Goal: Find contact information: Find contact information

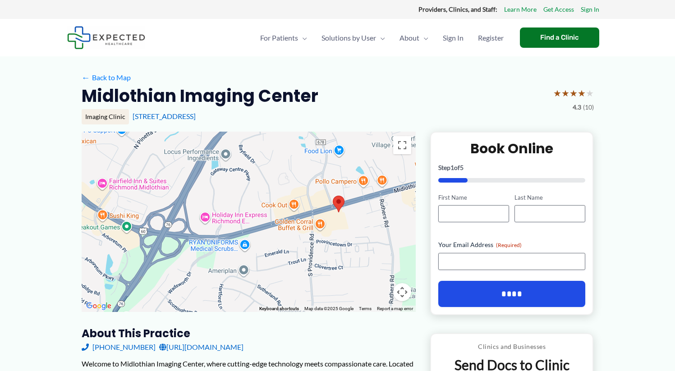
drag, startPoint x: 275, startPoint y: 237, endPoint x: 367, endPoint y: 228, distance: 92.9
click at [367, 228] on div at bounding box center [249, 222] width 334 height 180
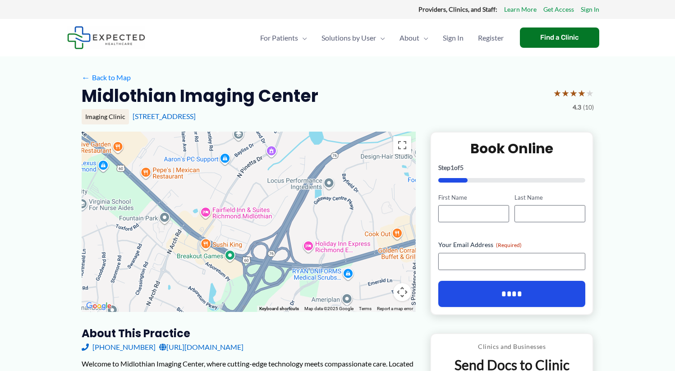
drag, startPoint x: 264, startPoint y: 256, endPoint x: 369, endPoint y: 283, distance: 108.3
click at [369, 283] on div at bounding box center [249, 222] width 334 height 180
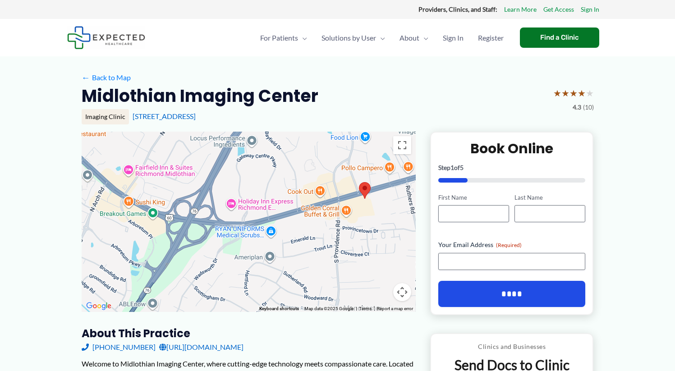
drag, startPoint x: 384, startPoint y: 263, endPoint x: 303, endPoint y: 222, distance: 90.9
click at [303, 222] on div at bounding box center [249, 222] width 334 height 180
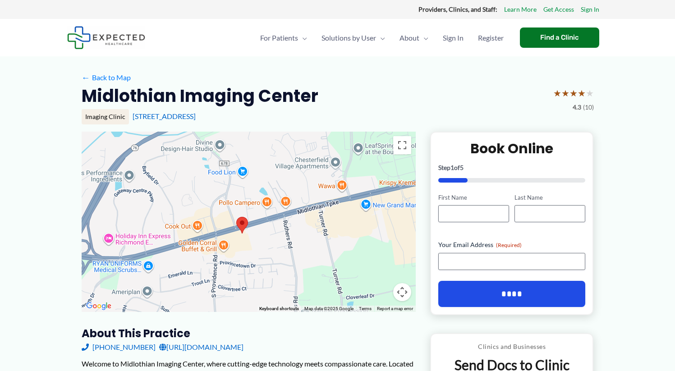
drag, startPoint x: 383, startPoint y: 217, endPoint x: 258, endPoint y: 252, distance: 129.3
click at [258, 252] on div at bounding box center [249, 222] width 334 height 180
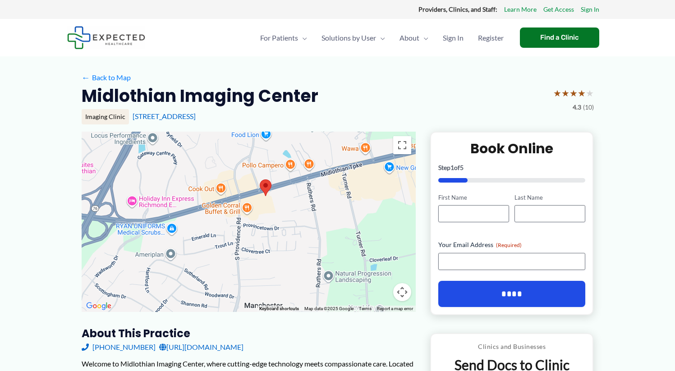
drag, startPoint x: 369, startPoint y: 231, endPoint x: 392, endPoint y: 193, distance: 43.9
click at [392, 193] on div at bounding box center [249, 222] width 334 height 180
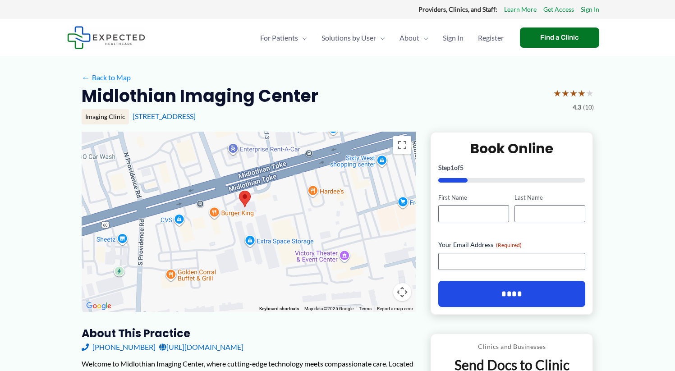
drag, startPoint x: 255, startPoint y: 196, endPoint x: 266, endPoint y: 224, distance: 30.0
click at [266, 224] on div at bounding box center [249, 222] width 334 height 180
click at [239, 190] on area at bounding box center [239, 190] width 0 height 0
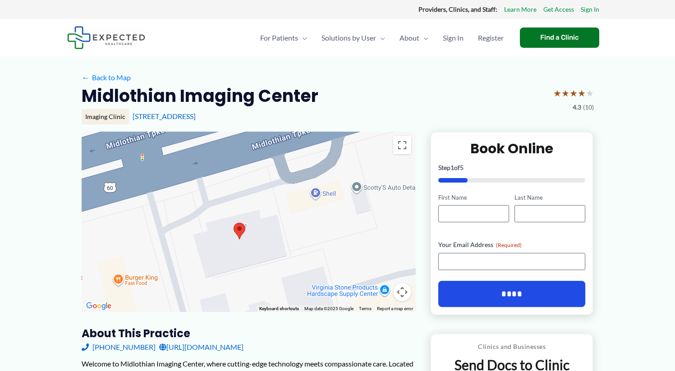
click at [237, 344] on link "[URL][DOMAIN_NAME]" at bounding box center [201, 347] width 84 height 14
